Goal: Find specific page/section: Find specific page/section

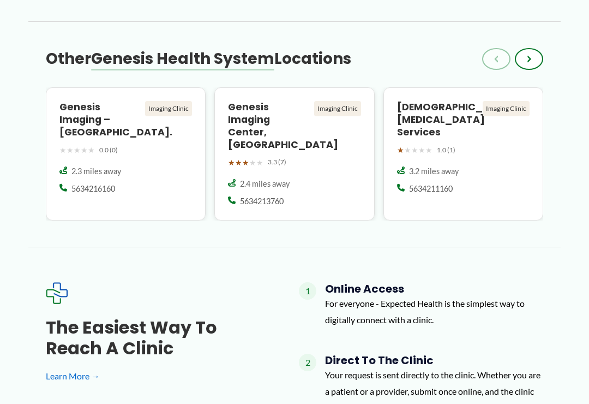
scroll to position [1227, 0]
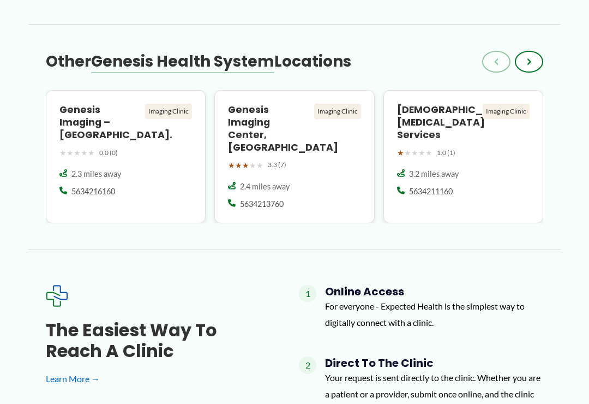
click at [256, 104] on h4 "Genesis Imaging Center, [GEOGRAPHIC_DATA]" at bounding box center [268, 129] width 81 height 50
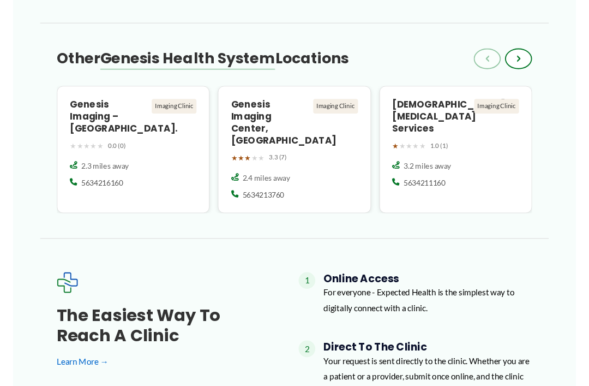
scroll to position [1236, 0]
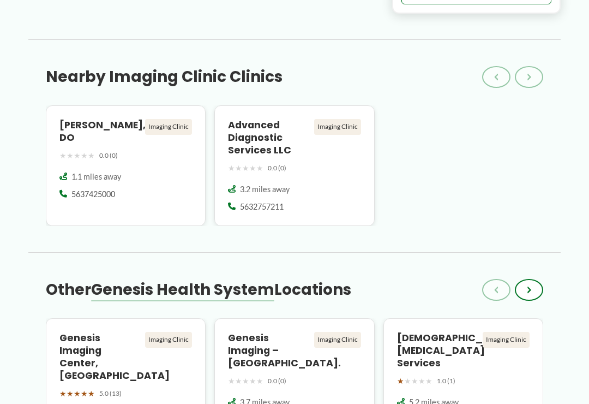
scroll to position [944, 0]
